Goal: Contribute content: Add original content to the website for others to see

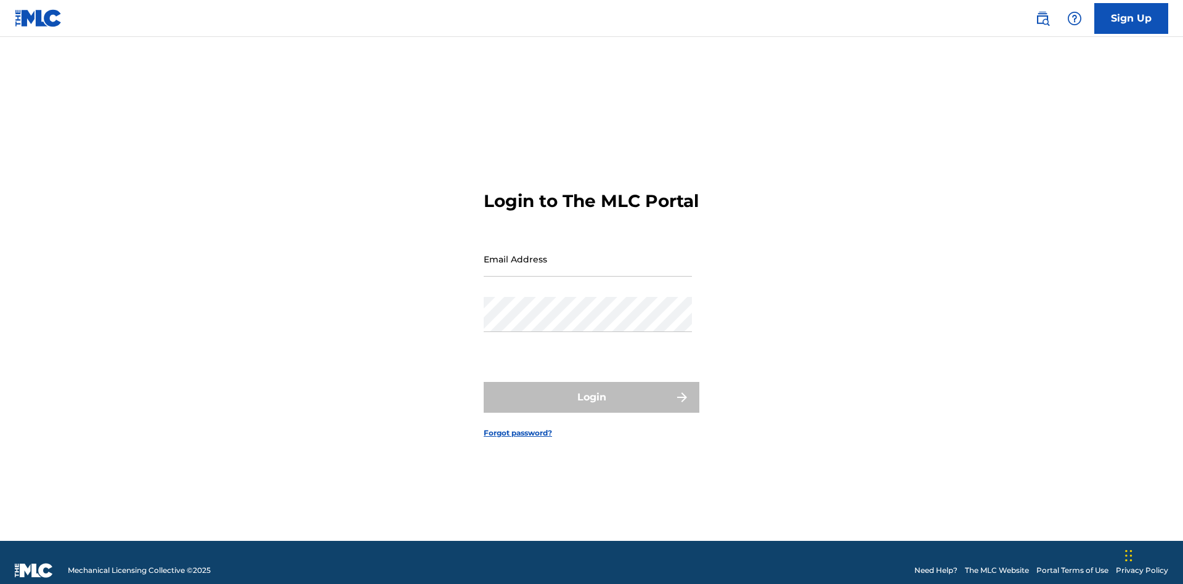
scroll to position [16, 0]
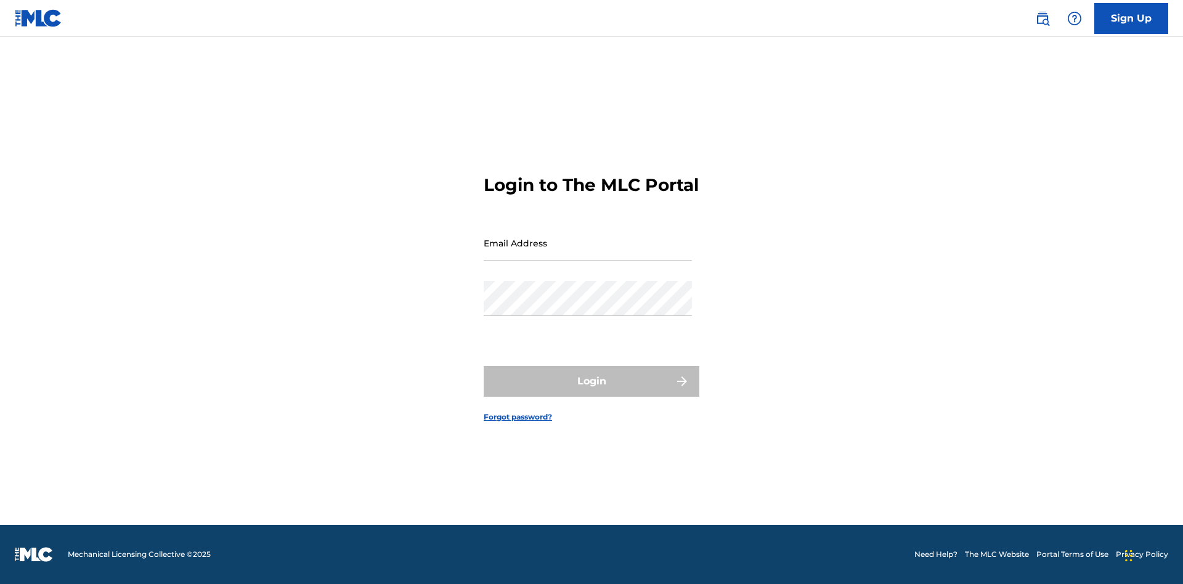
click at [588, 253] on input "Email Address" at bounding box center [588, 242] width 208 height 35
type input "[EMAIL_ADDRESS][DOMAIN_NAME]"
click at [591, 392] on button "Login" at bounding box center [592, 381] width 216 height 31
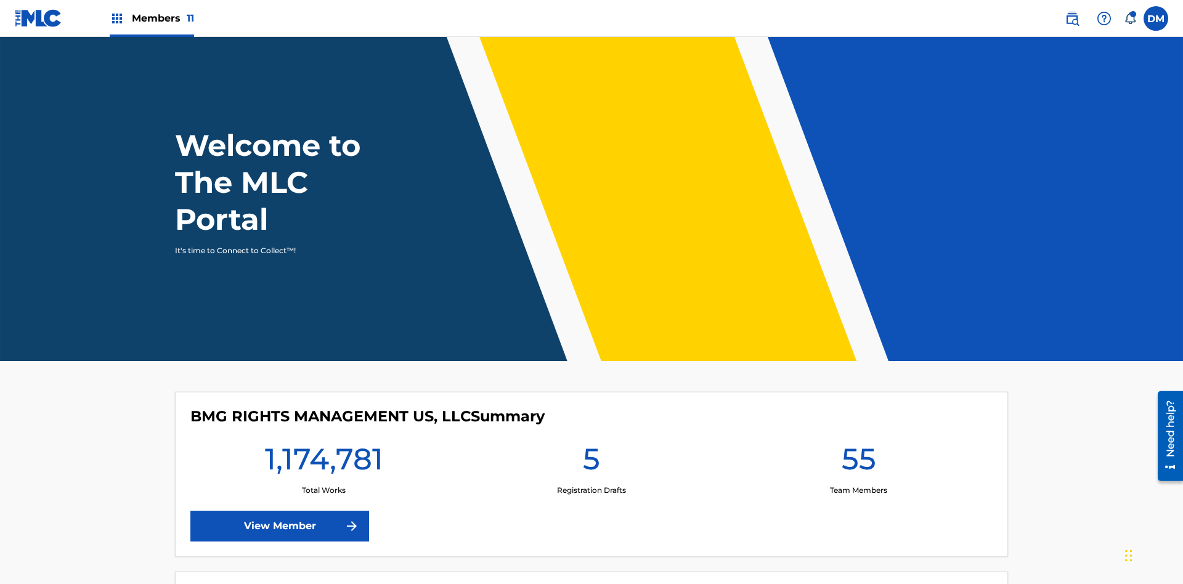
scroll to position [53, 0]
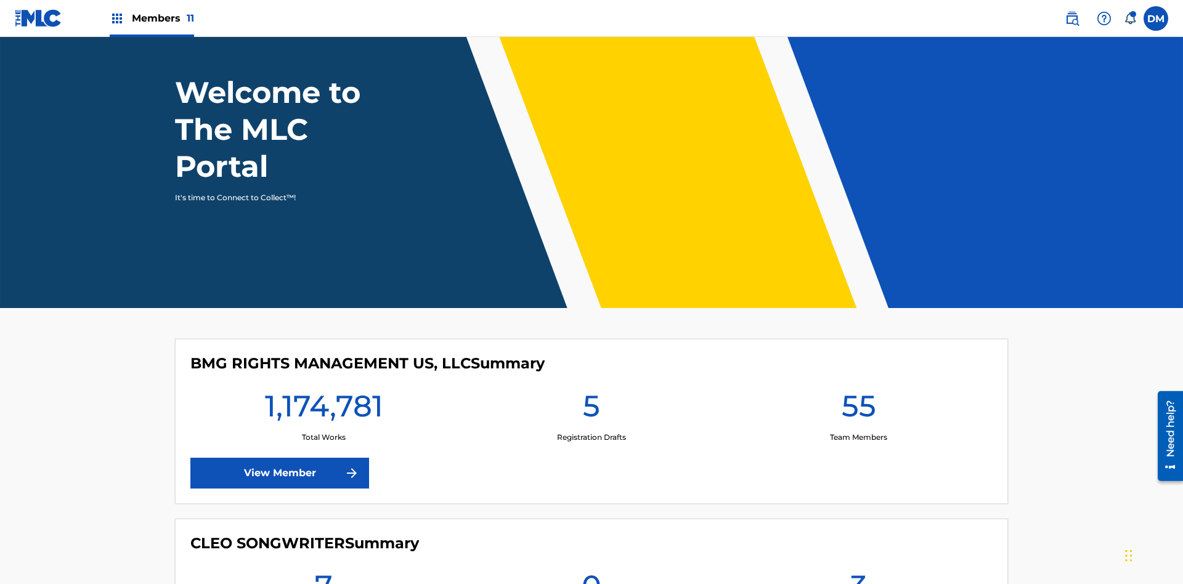
click at [152, 18] on span "Members 11" at bounding box center [163, 18] width 62 height 14
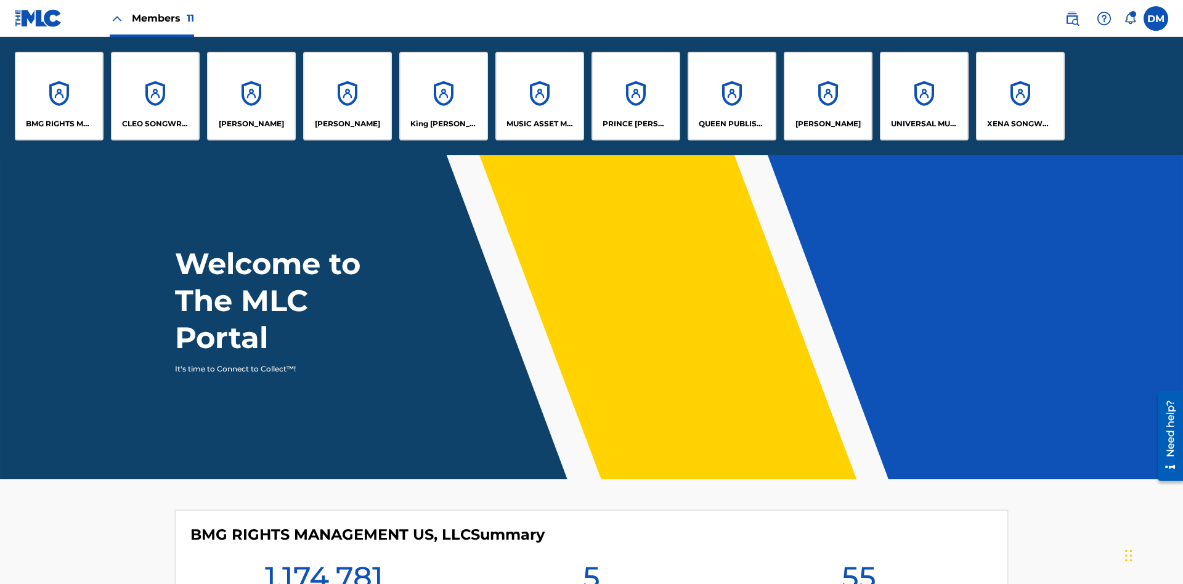
click at [923, 124] on p "UNIVERSAL MUSIC PUB GROUP" at bounding box center [924, 123] width 67 height 11
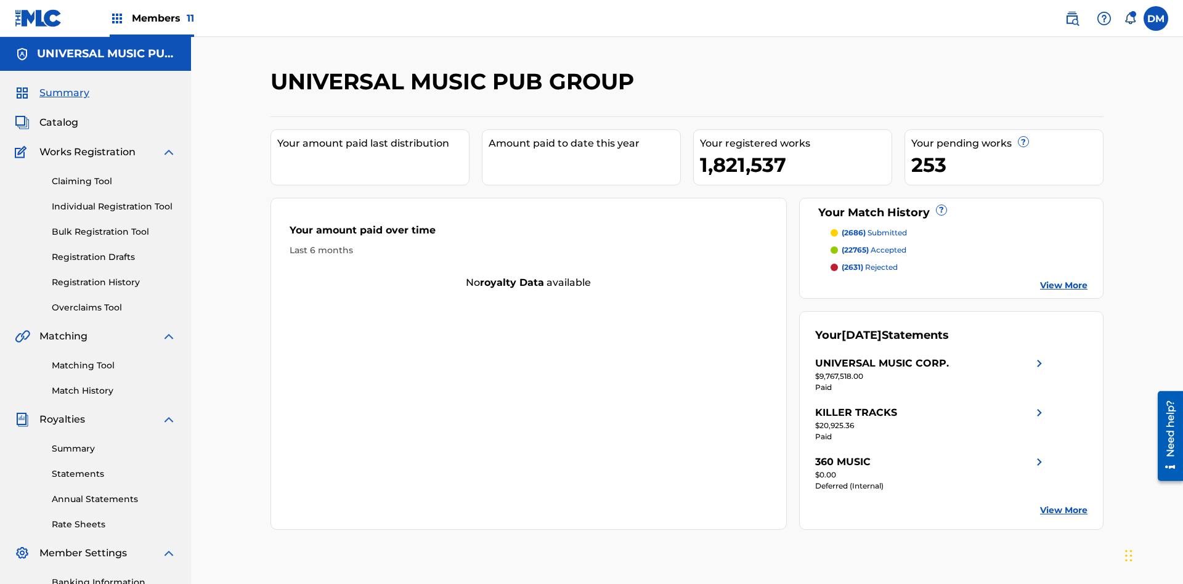
scroll to position [126, 0]
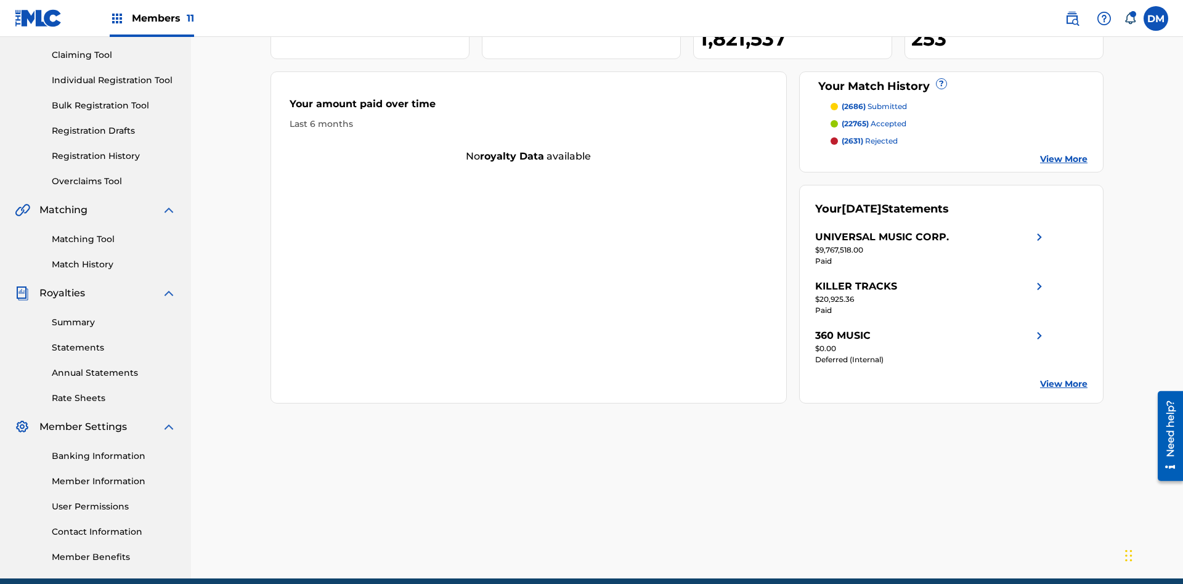
click at [114, 80] on link "Individual Registration Tool" at bounding box center [114, 80] width 124 height 13
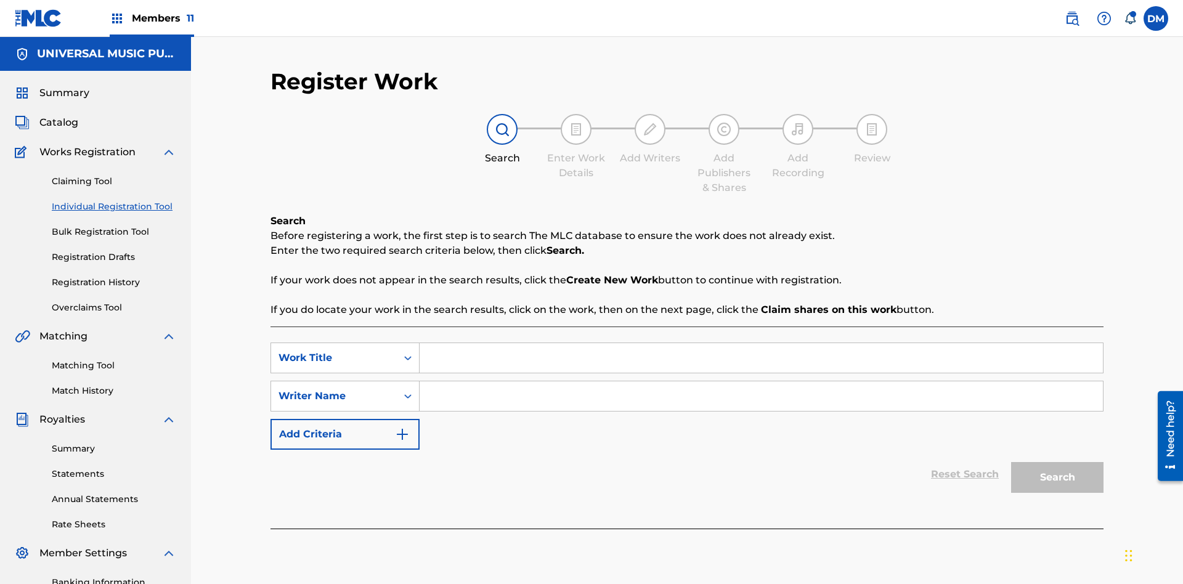
scroll to position [180, 0]
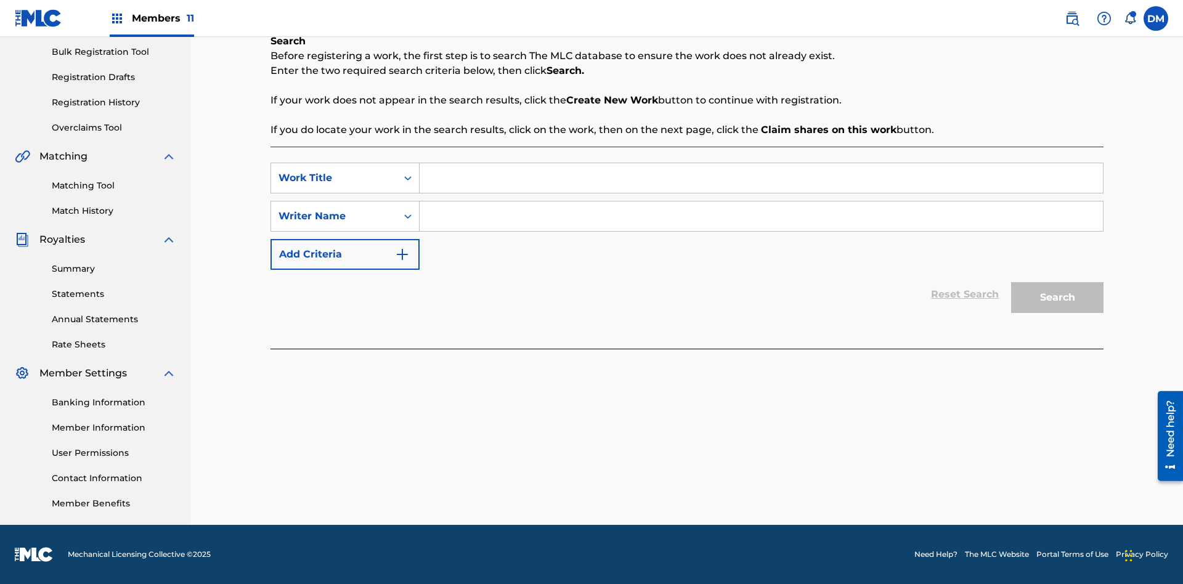
click at [761, 178] on input "Search Form" at bounding box center [761, 178] width 683 height 30
type input "Save At Work Details Page After Adding Alternative Titles"
click at [761, 216] on input "Search Form" at bounding box center [761, 216] width 683 height 30
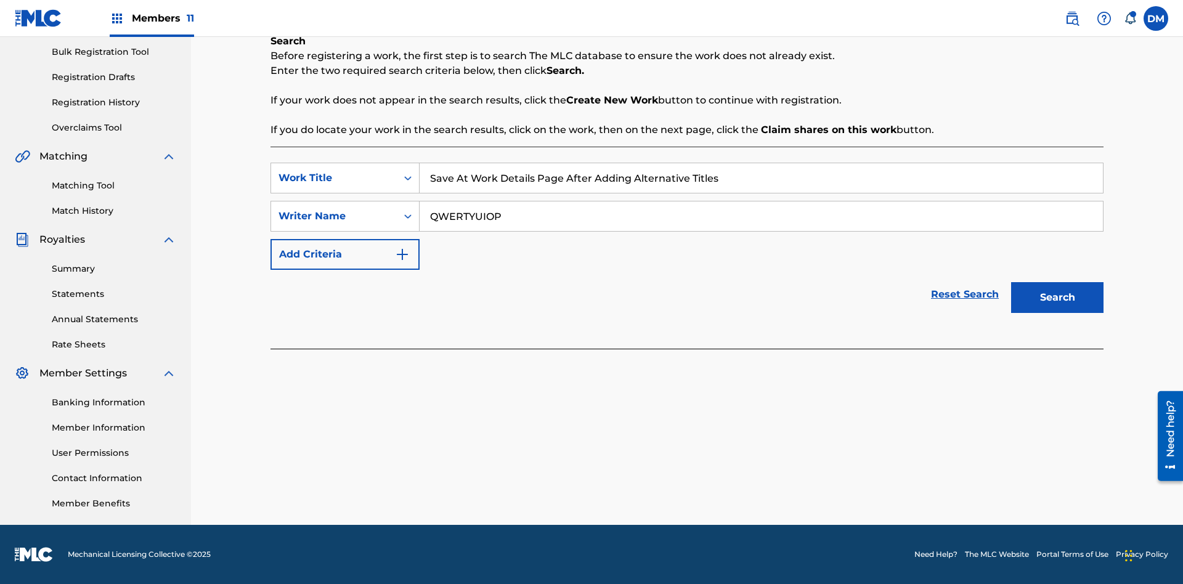
type input "QWERTYUIOP"
click at [1057, 298] on button "Search" at bounding box center [1057, 297] width 92 height 31
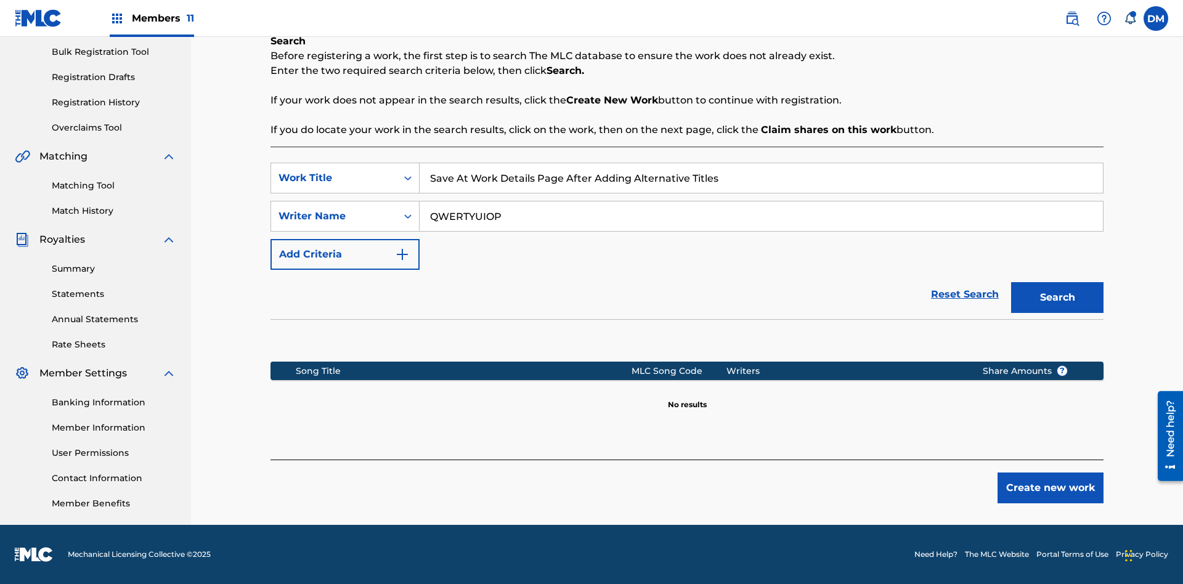
click at [1050, 488] on button "Create new work" at bounding box center [1050, 487] width 106 height 31
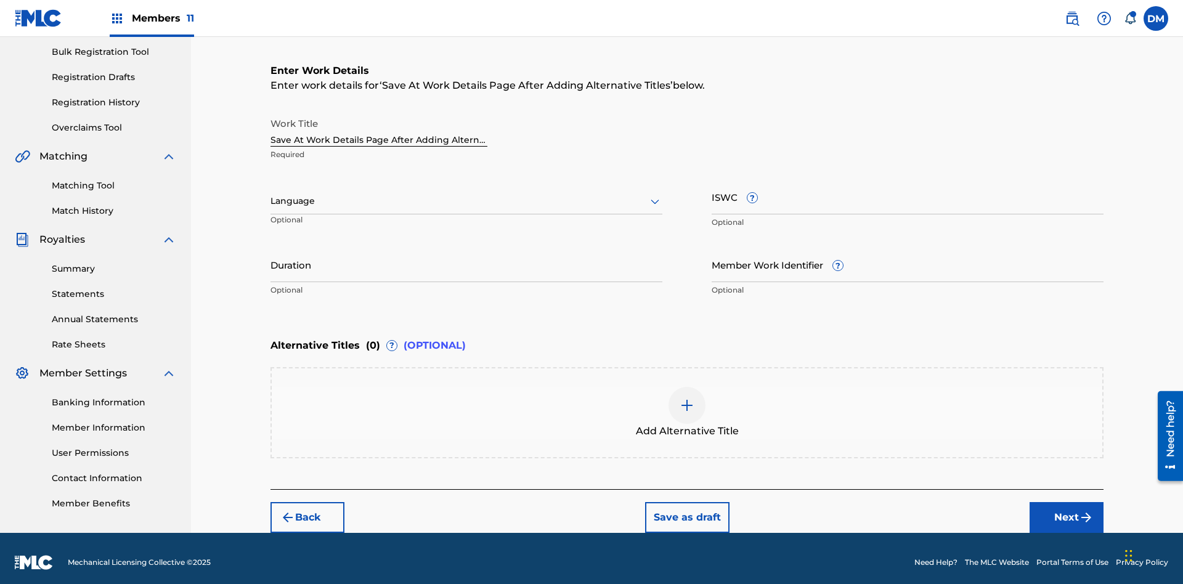
scroll to position [188, 0]
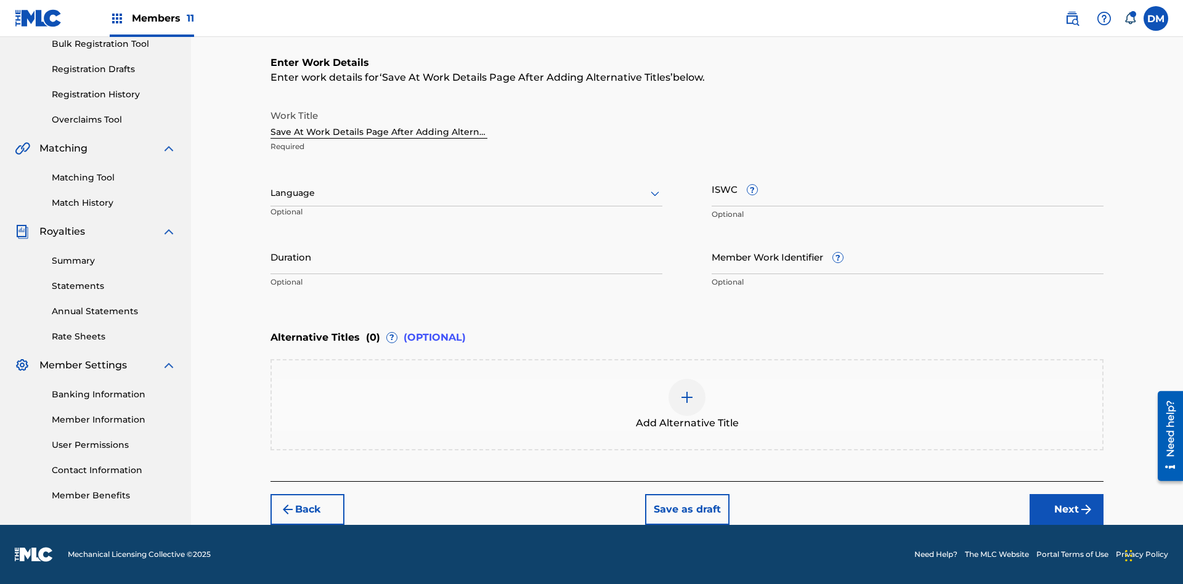
click at [466, 256] on input "Duration" at bounding box center [466, 256] width 392 height 35
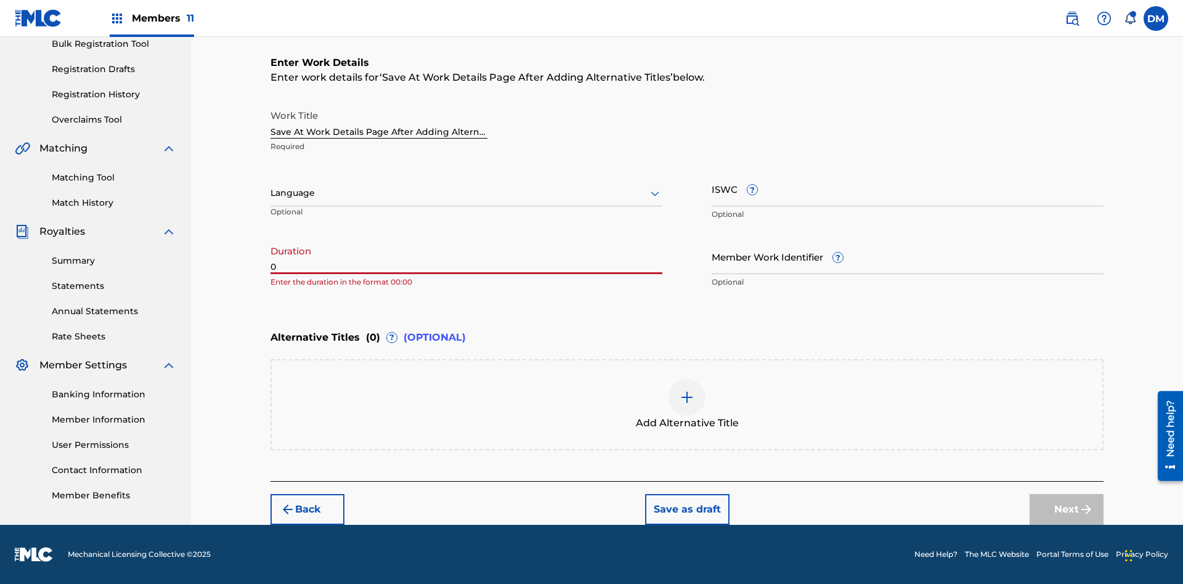
click at [466, 256] on input "0" at bounding box center [466, 256] width 392 height 35
type input "00:00"
click at [655, 193] on icon at bounding box center [654, 193] width 15 height 15
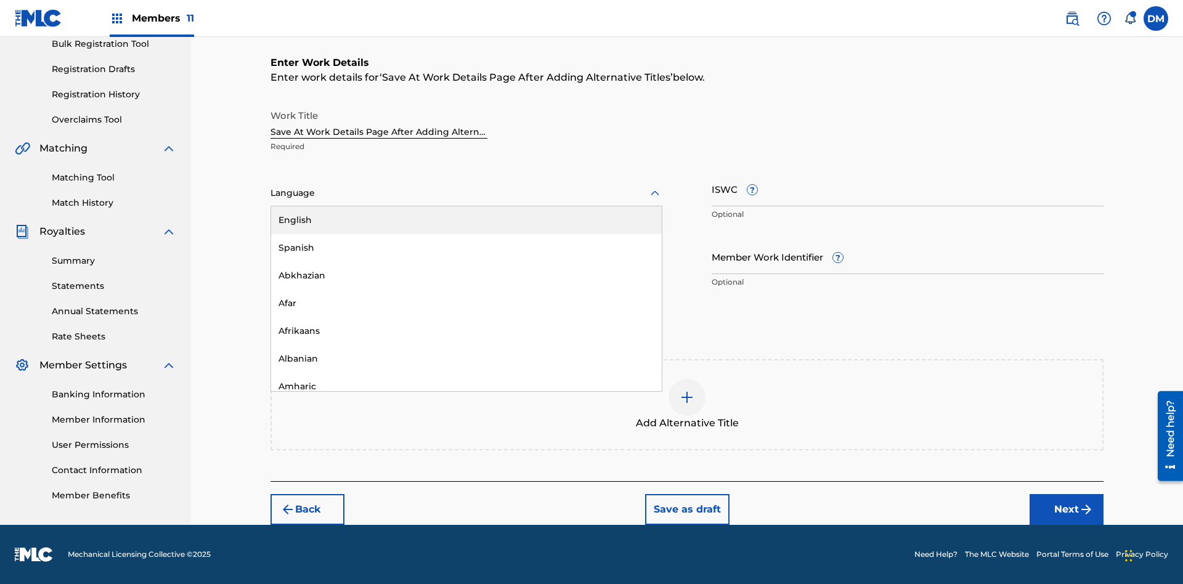
click at [466, 303] on div "Afar" at bounding box center [466, 304] width 391 height 28
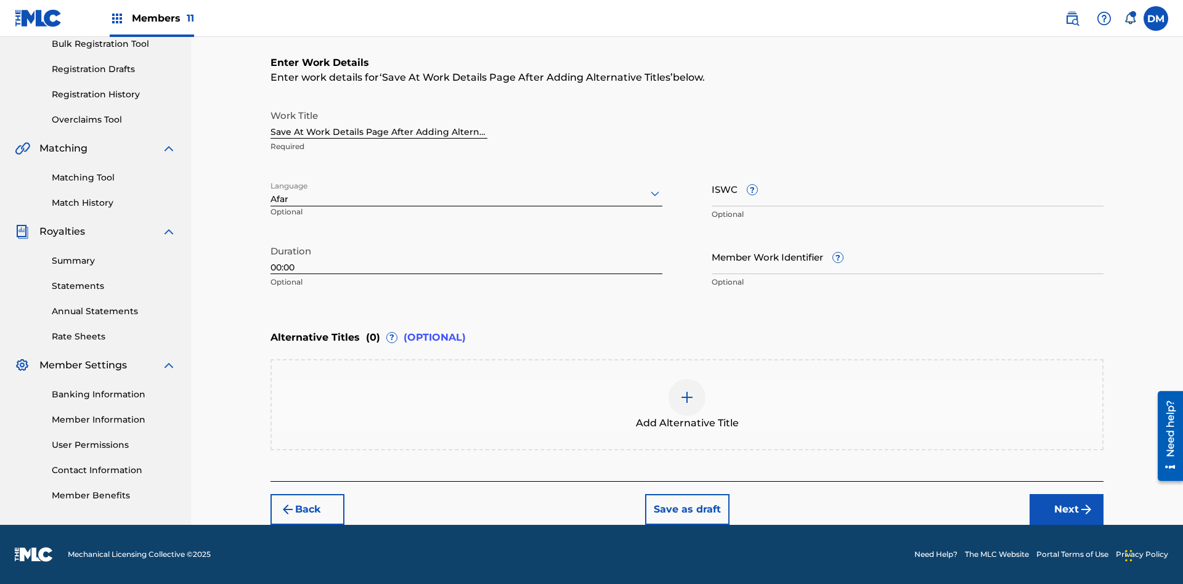
click at [907, 256] on input "Member Work Identifier ?" at bounding box center [908, 256] width 392 height 35
type input "[PHONE_NUMBER]"
click at [907, 189] on input "ISWC ?" at bounding box center [908, 188] width 392 height 35
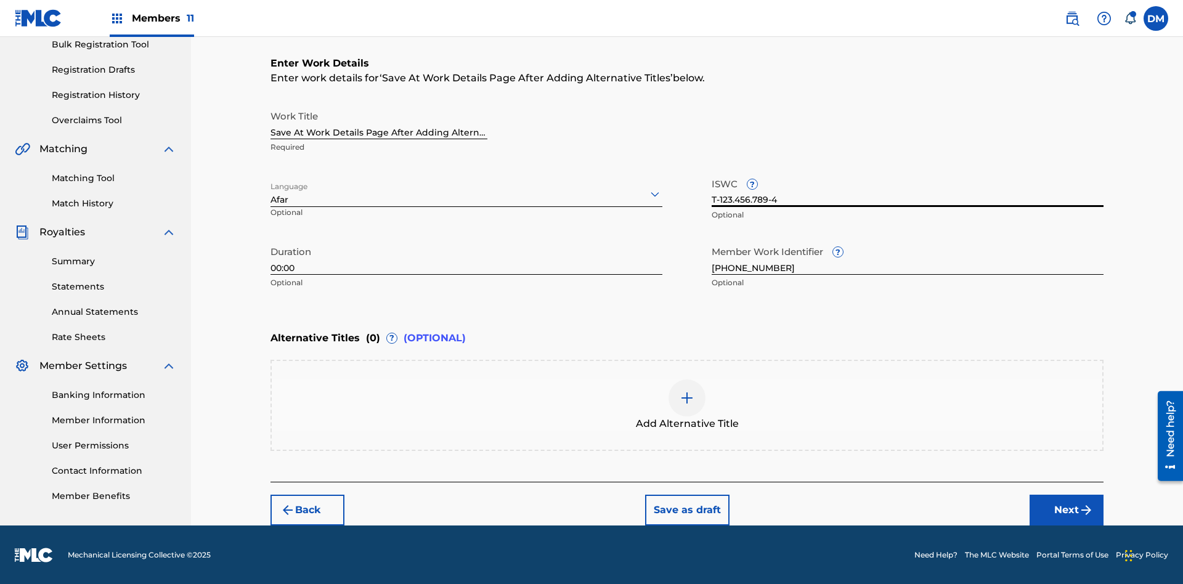
type input "T-123.456.789-4"
click at [687, 404] on img at bounding box center [686, 398] width 15 height 15
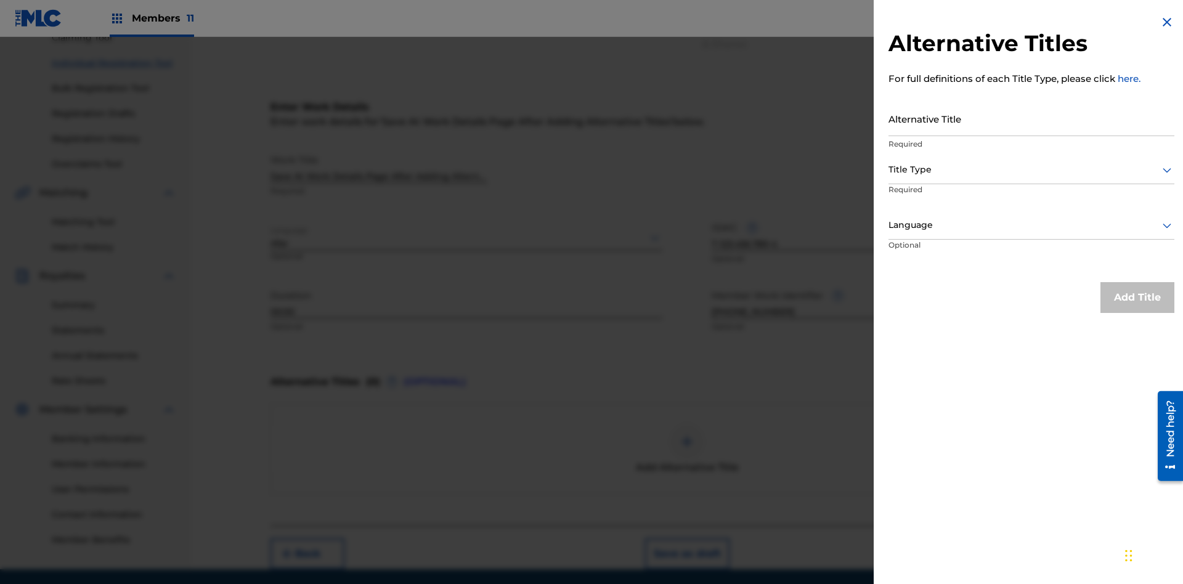
click at [1031, 118] on input "Alternative Title" at bounding box center [1031, 118] width 286 height 35
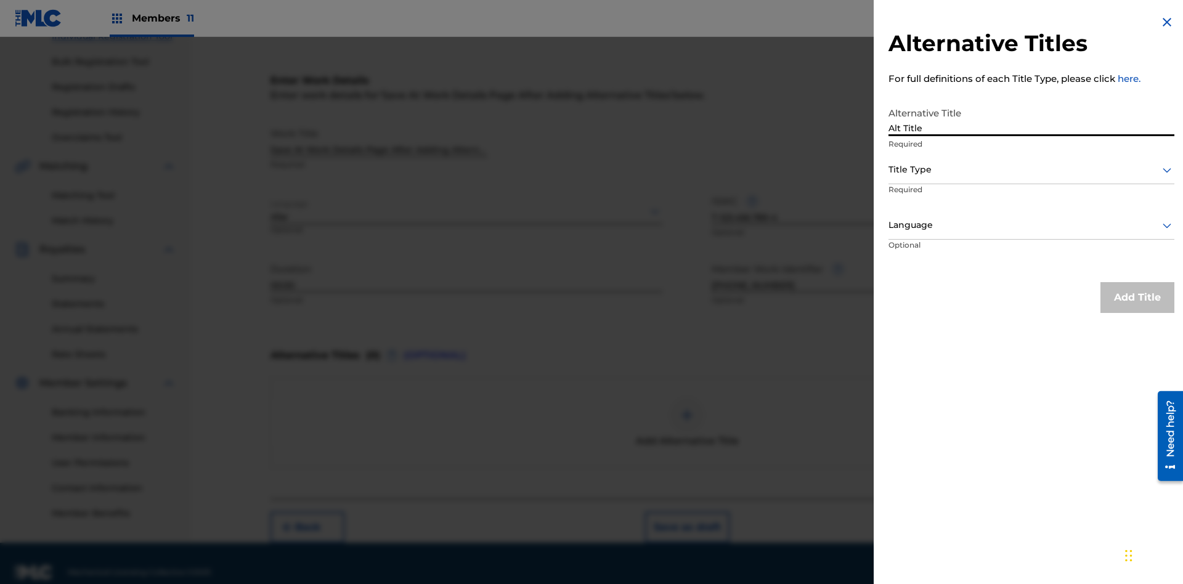
type input "Alt Title"
click at [1031, 169] on div at bounding box center [1031, 169] width 286 height 15
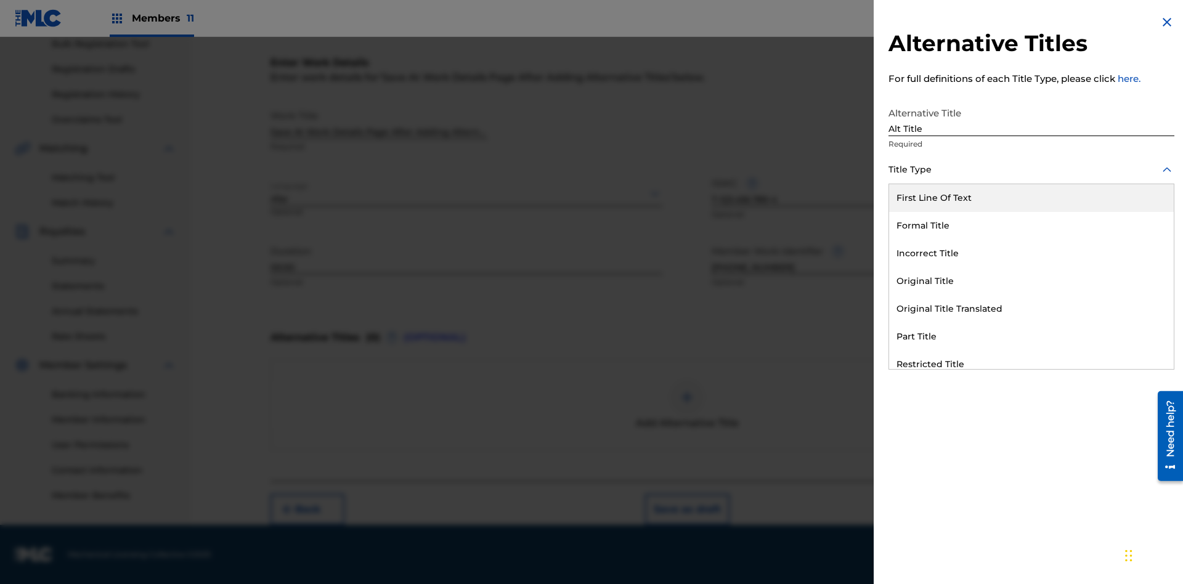
click at [1031, 281] on div "Original Title" at bounding box center [1031, 281] width 285 height 28
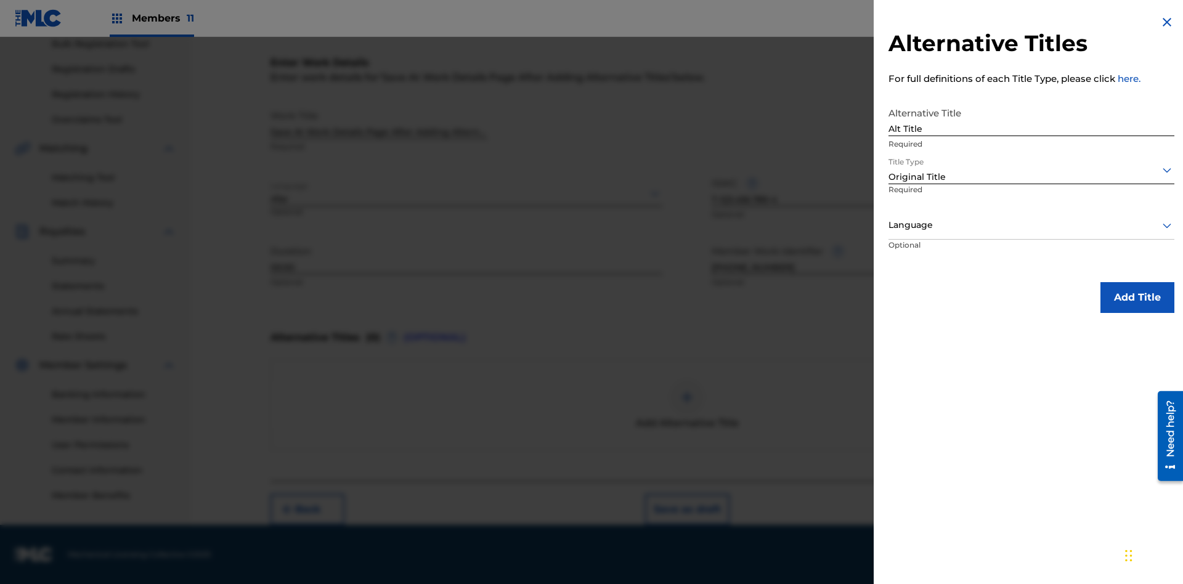
click at [1031, 225] on div at bounding box center [1031, 224] width 286 height 15
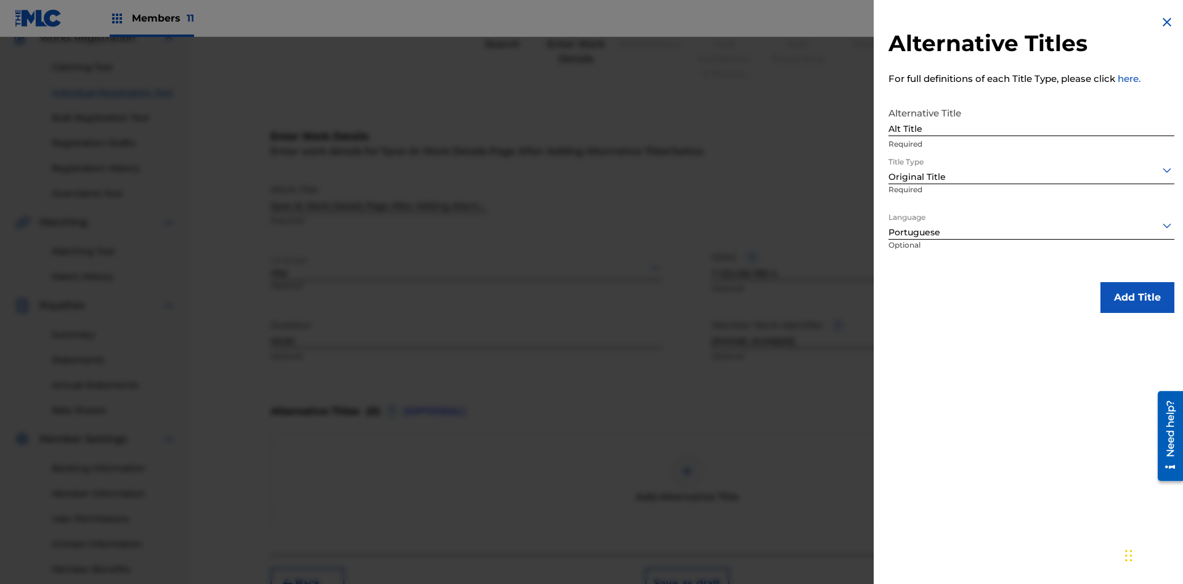
click at [1137, 297] on button "Add Title" at bounding box center [1137, 297] width 74 height 31
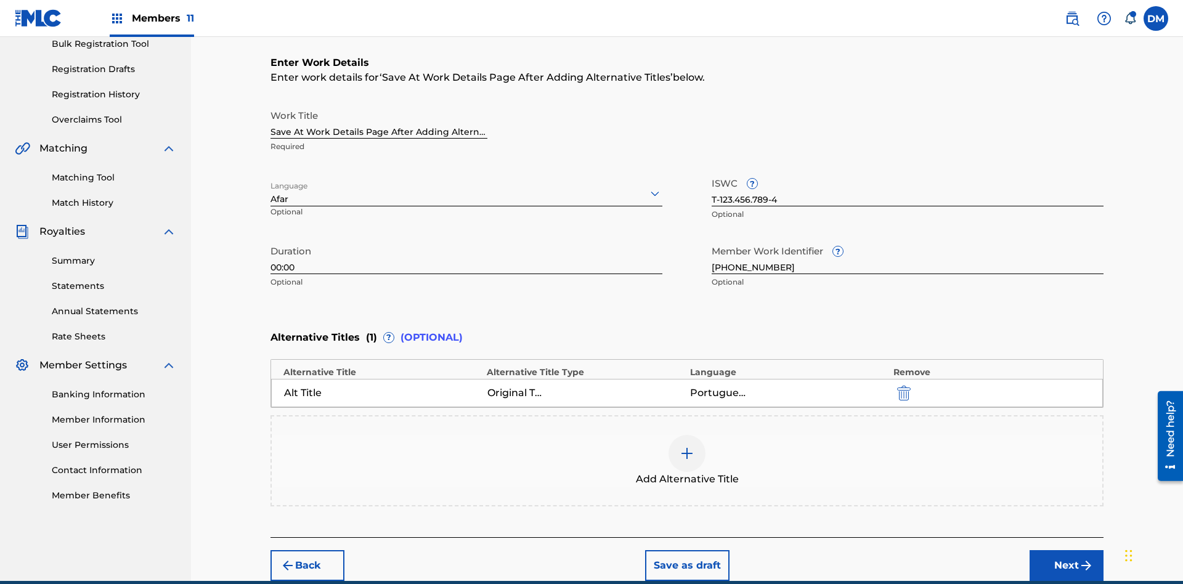
scroll to position [244, 0]
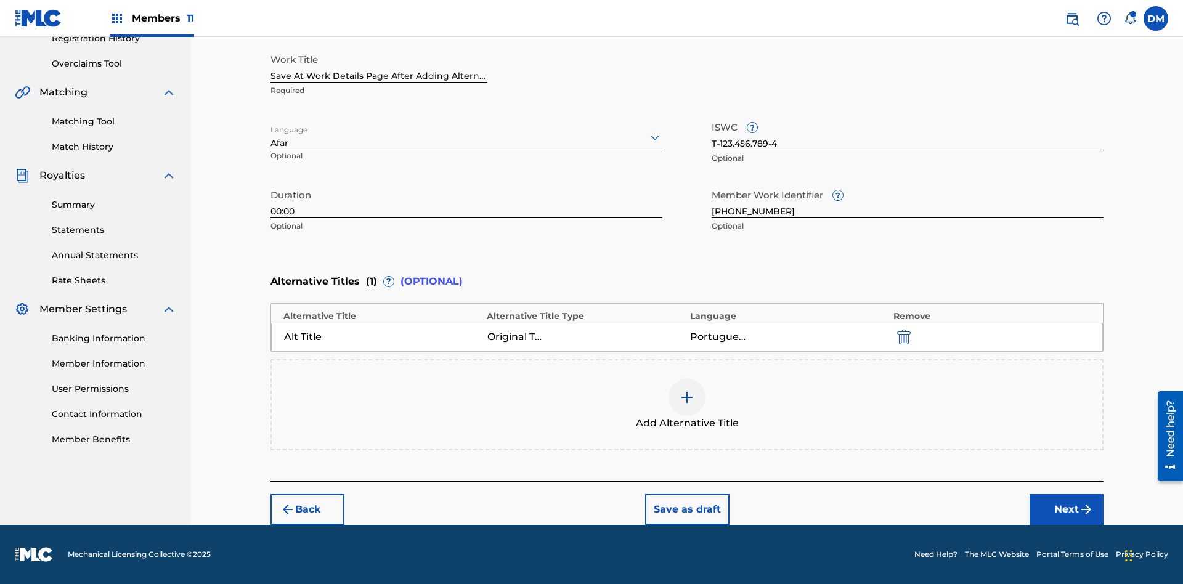
click at [686, 509] on button "Save as draft" at bounding box center [687, 509] width 84 height 31
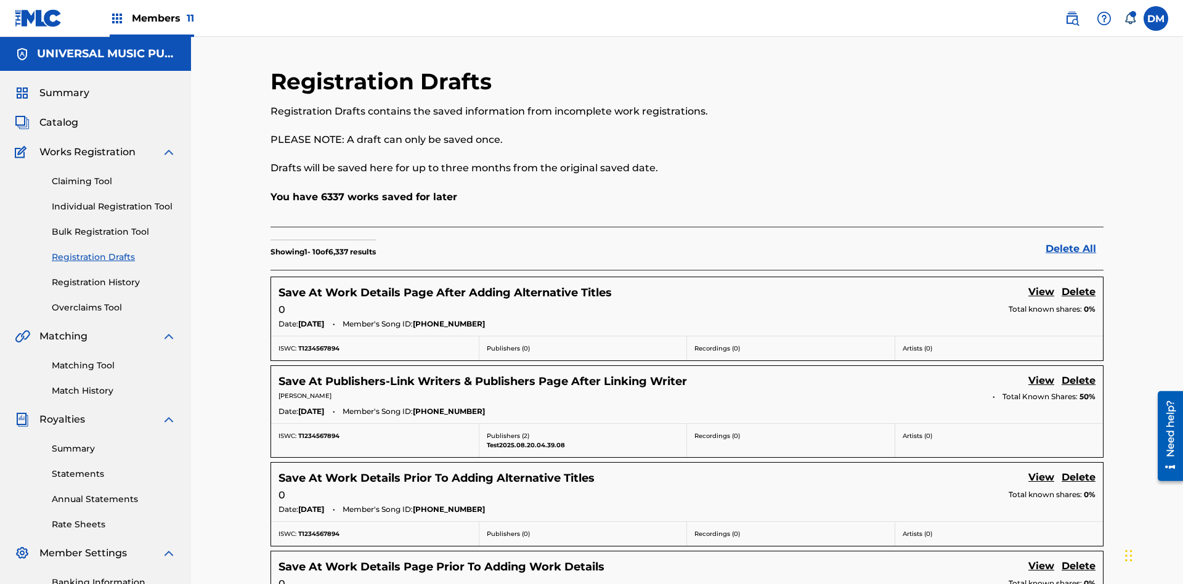
click at [1041, 285] on link "View" at bounding box center [1041, 293] width 26 height 17
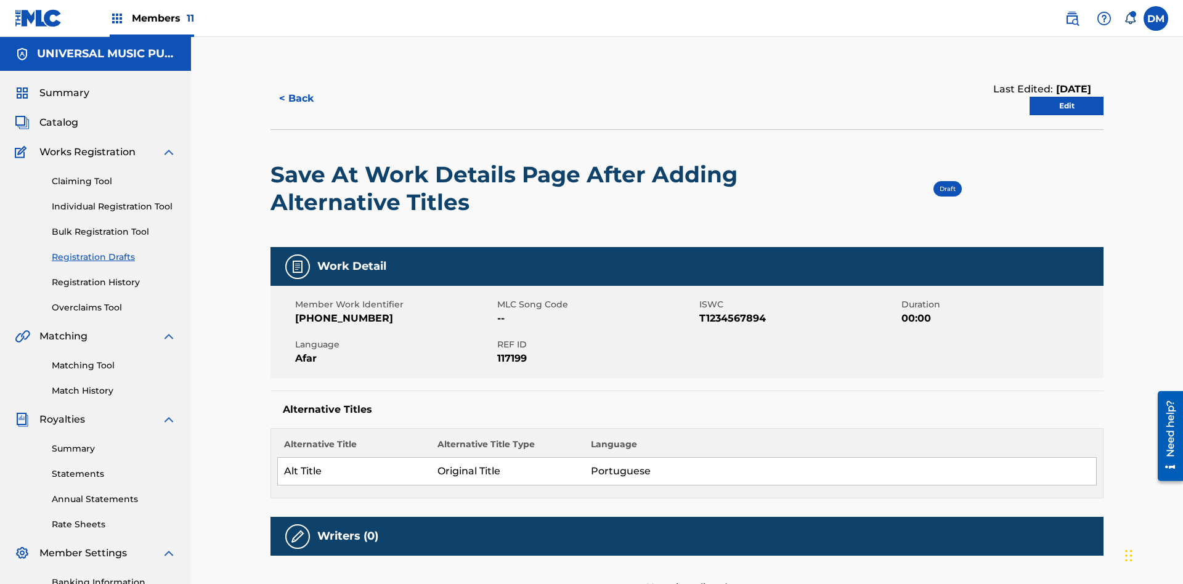
click at [1066, 97] on link "Edit" at bounding box center [1066, 106] width 74 height 18
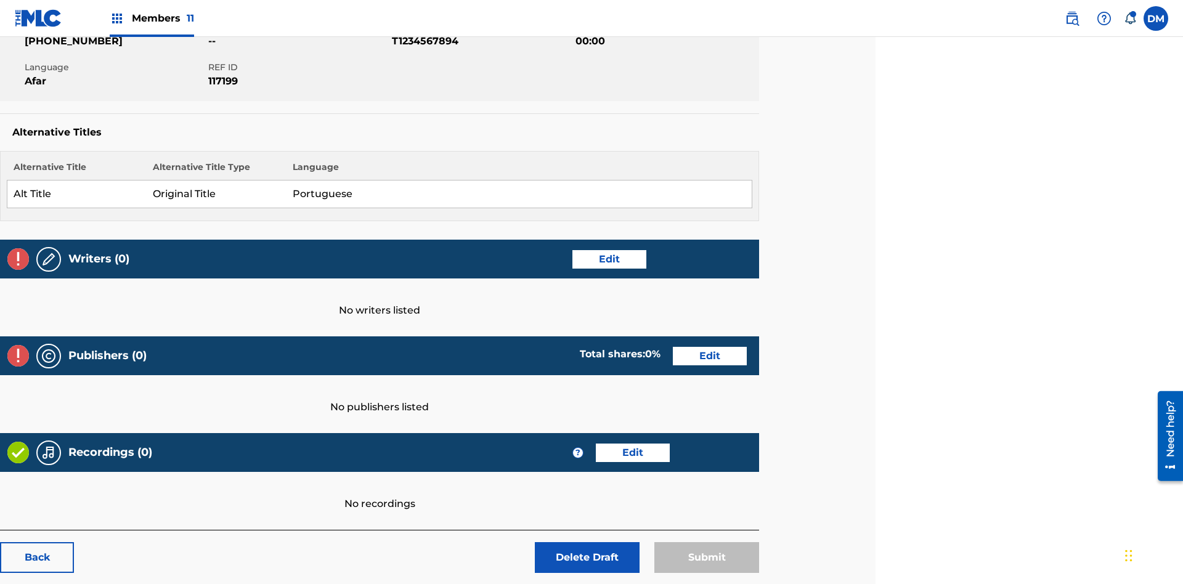
scroll to position [193, 307]
